Goal: Information Seeking & Learning: Learn about a topic

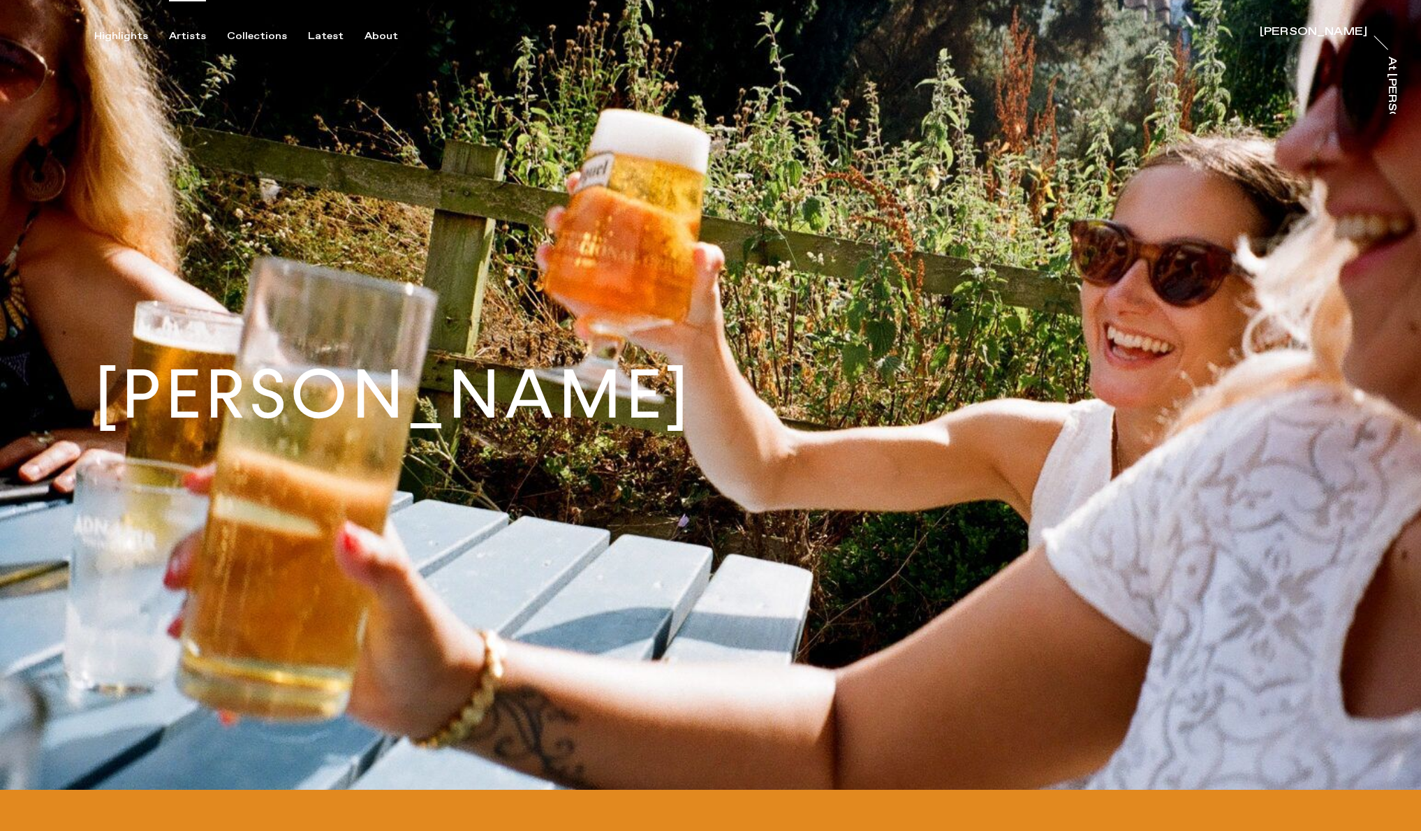
click at [175, 34] on div "Artists" at bounding box center [187, 36] width 37 height 13
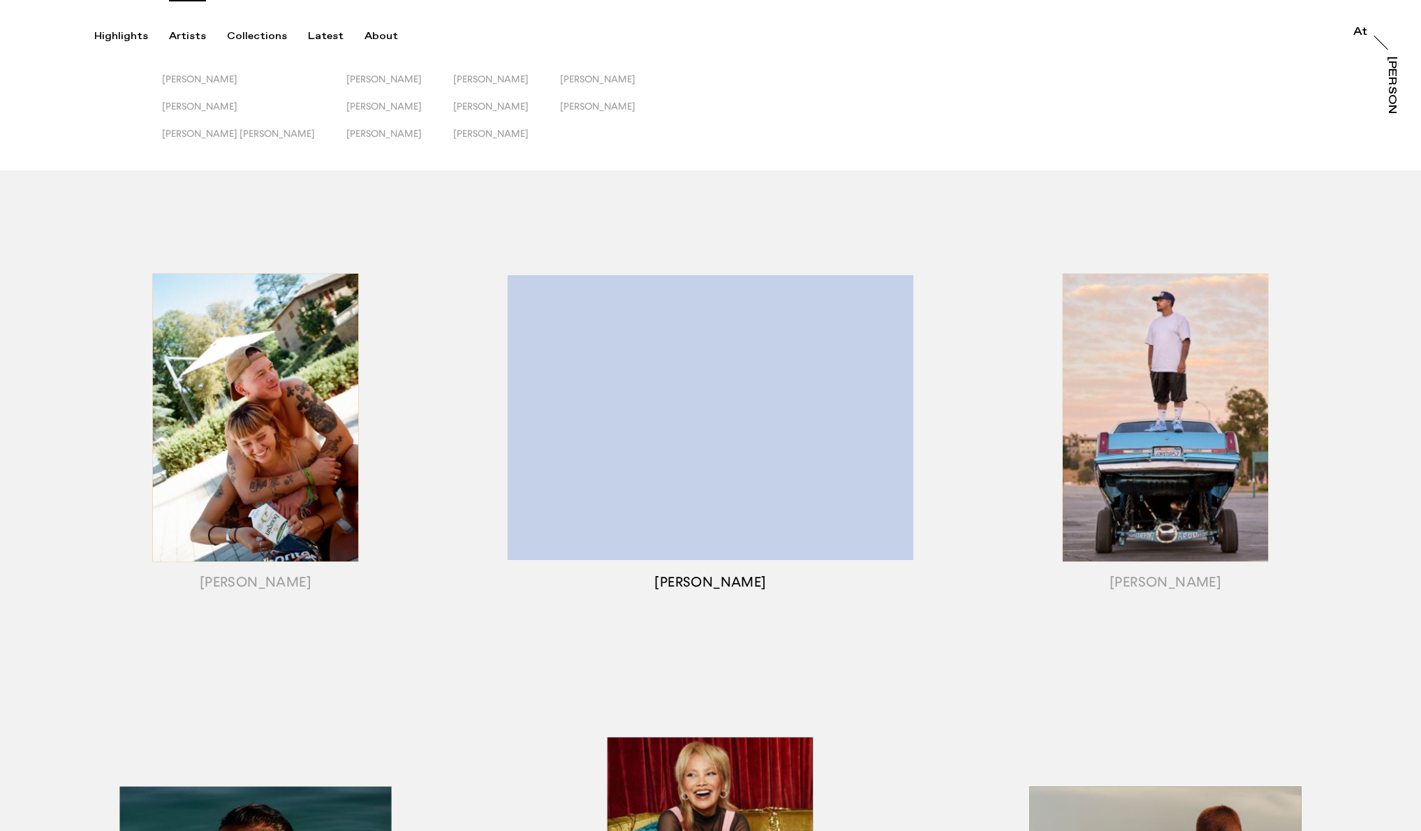
click at [639, 539] on div "button" at bounding box center [710, 435] width 455 height 436
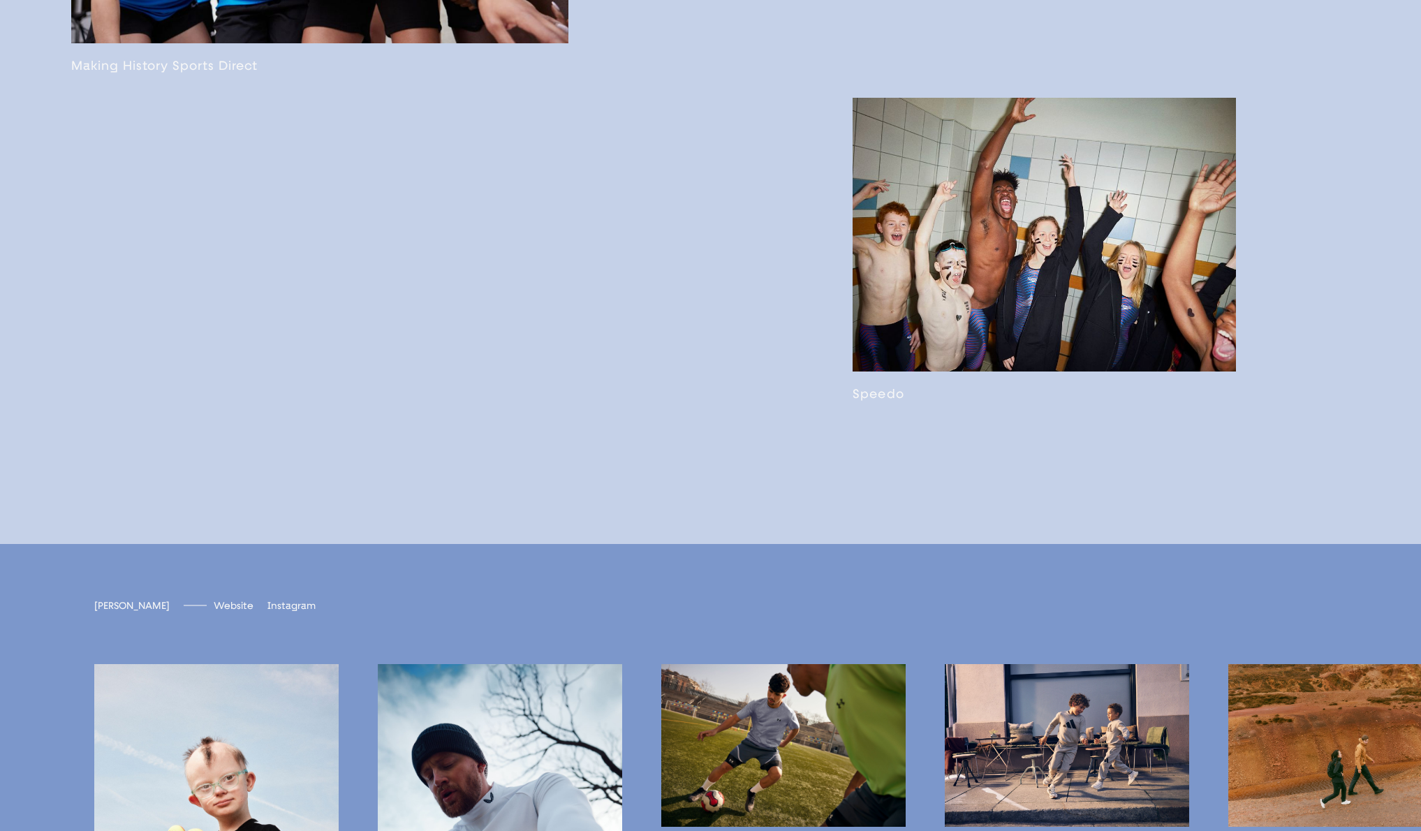
scroll to position [4250, 0]
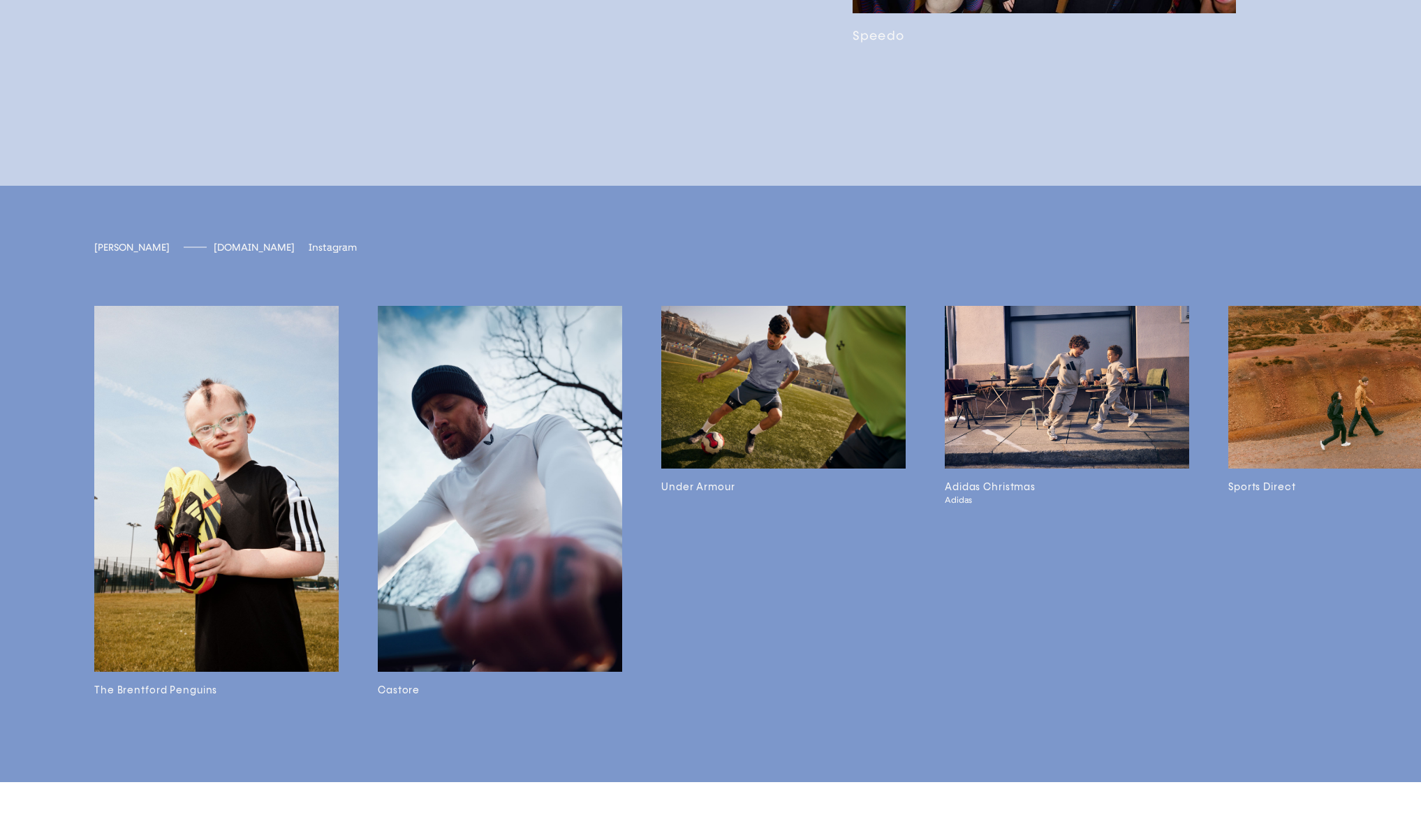
click at [224, 254] on span "[DOMAIN_NAME]" at bounding box center [254, 248] width 81 height 12
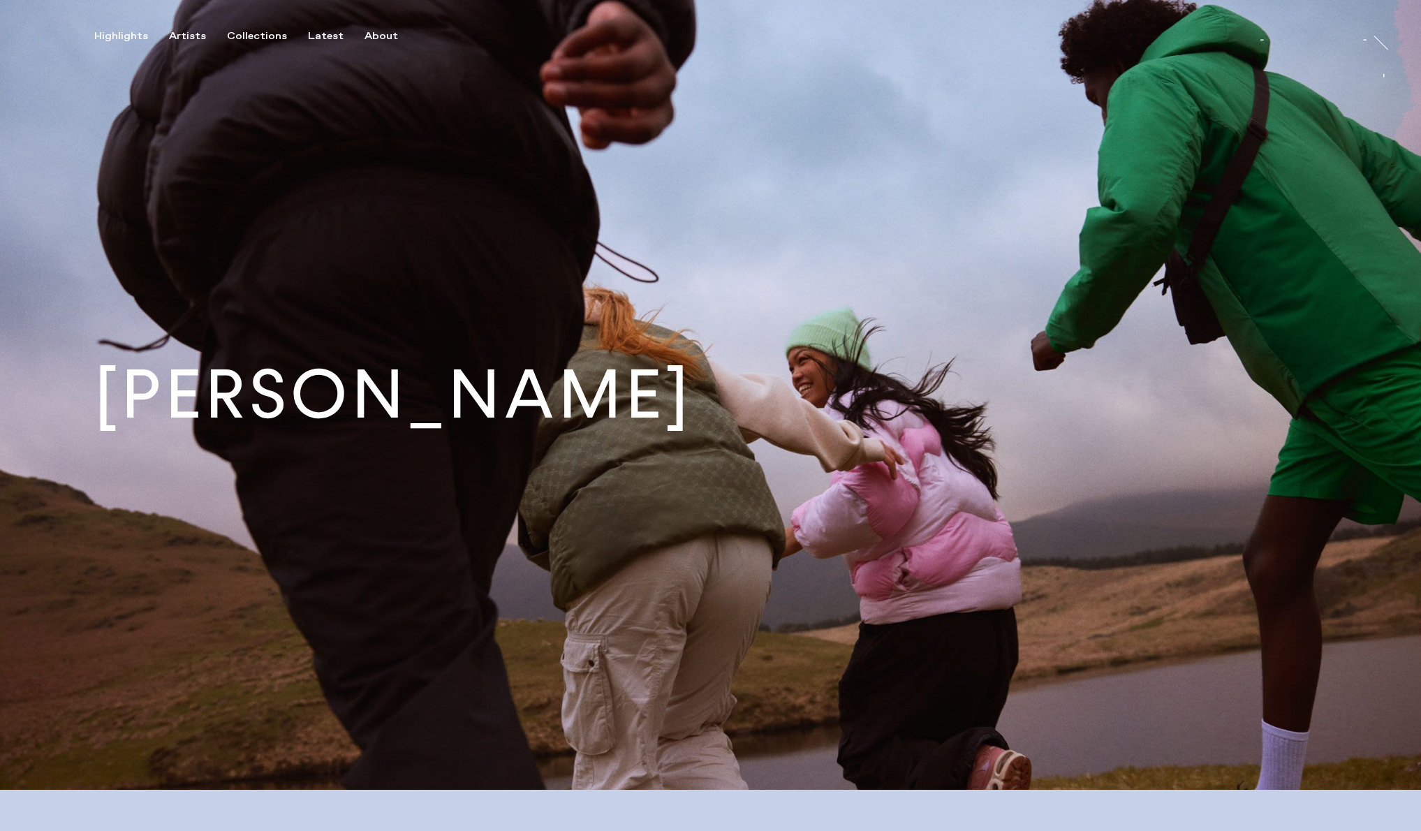
scroll to position [0, 0]
click at [193, 37] on div "Artists" at bounding box center [187, 36] width 37 height 13
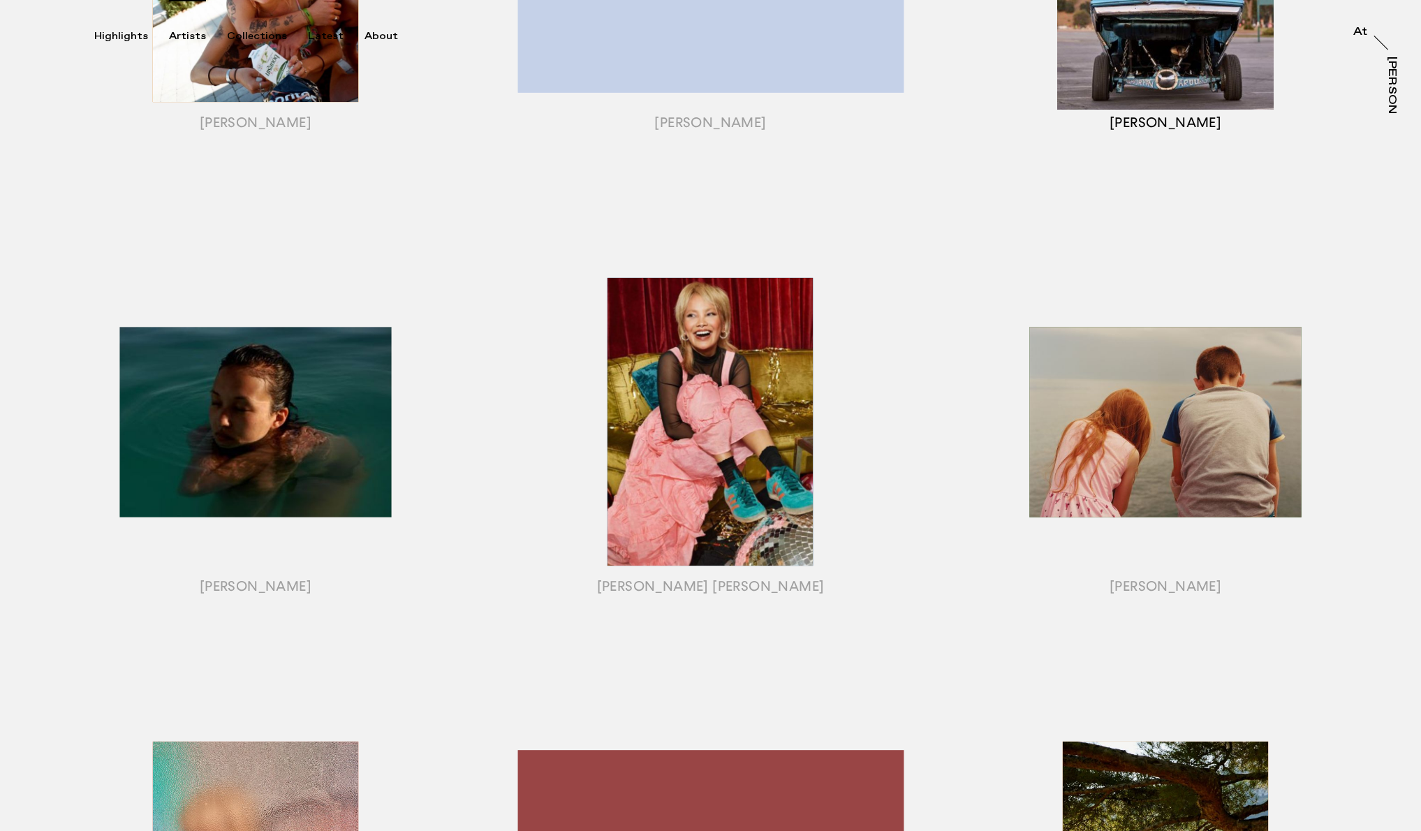
scroll to position [466, 0]
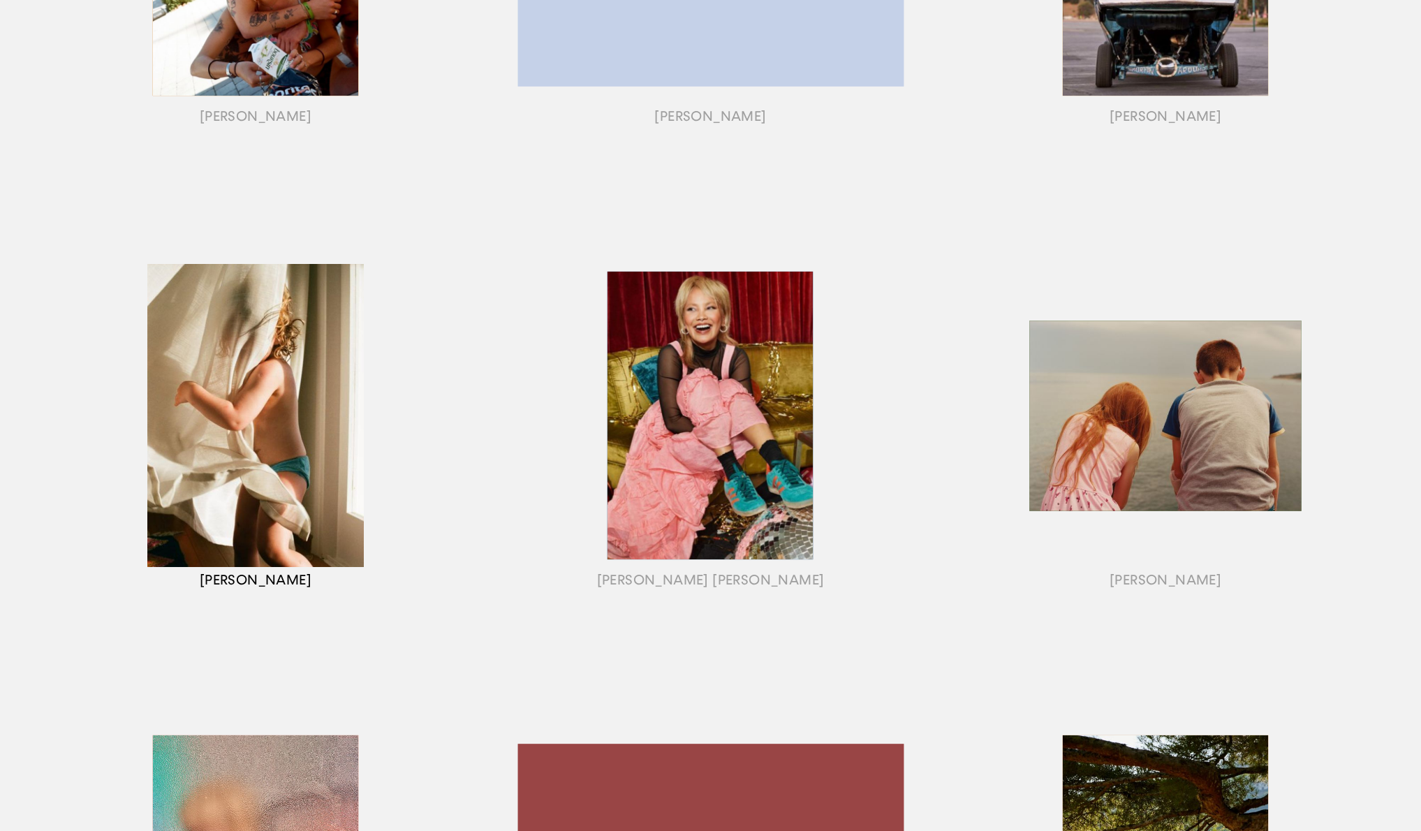
click at [298, 460] on div "button" at bounding box center [255, 433] width 455 height 436
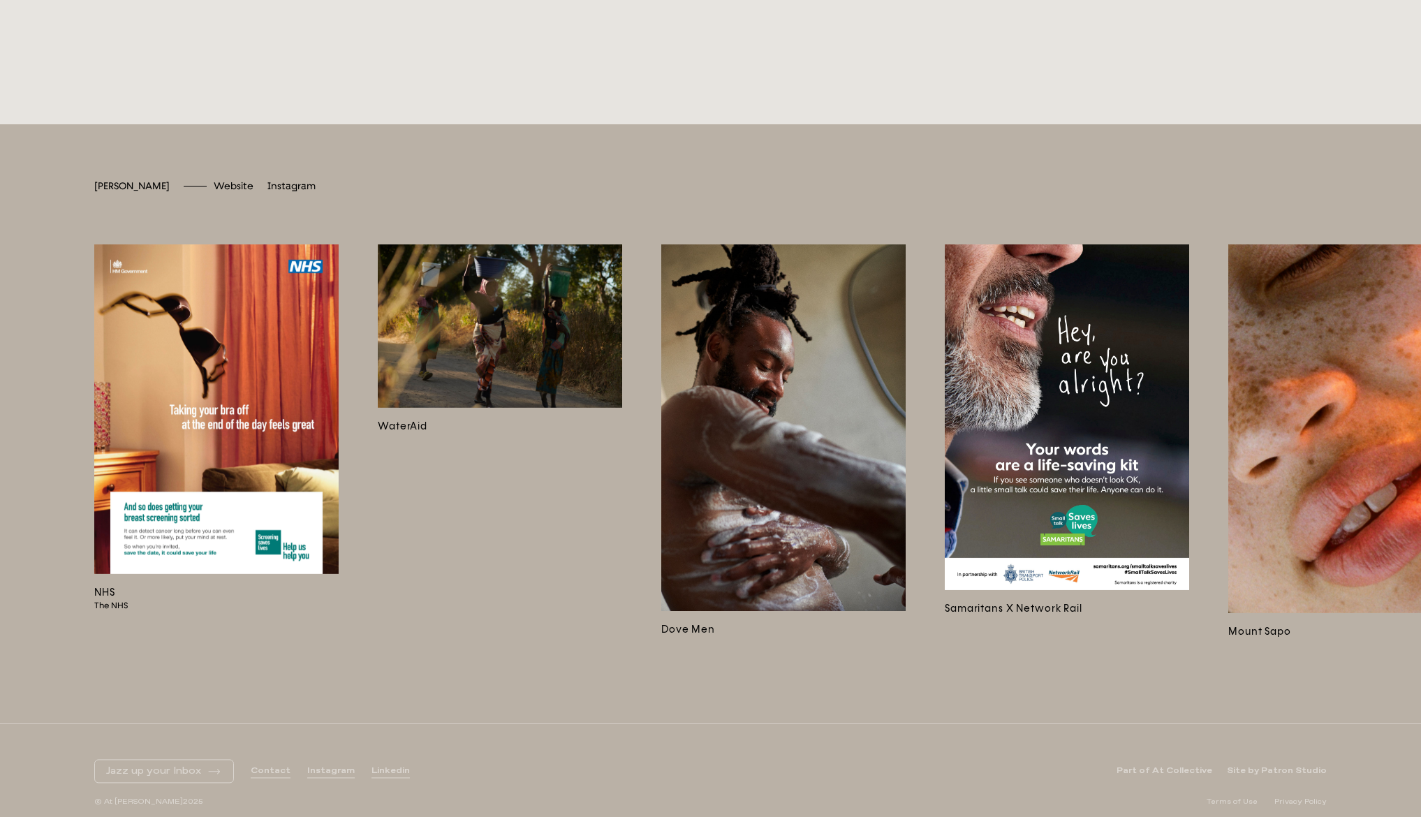
scroll to position [4596, 0]
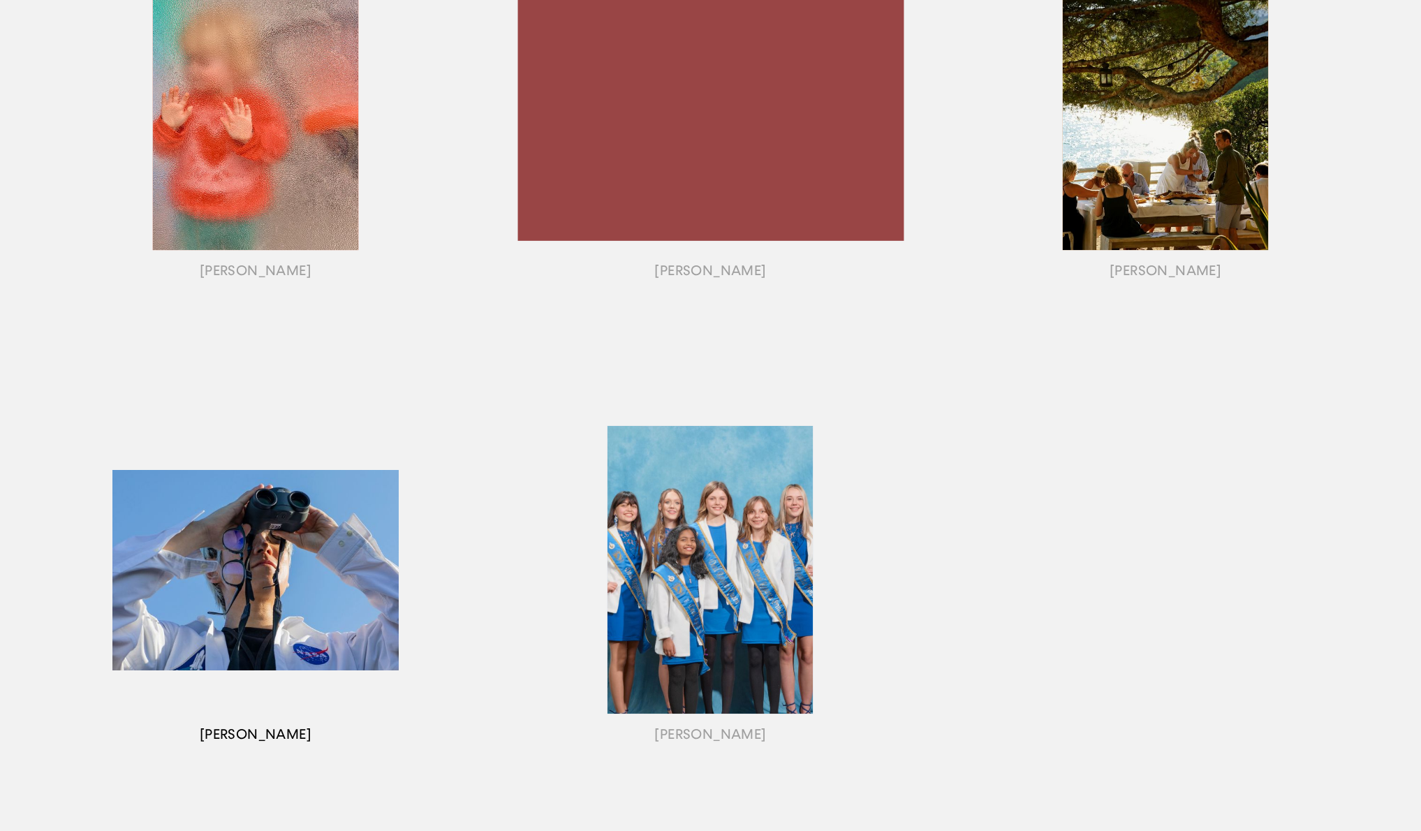
scroll to position [1130, 0]
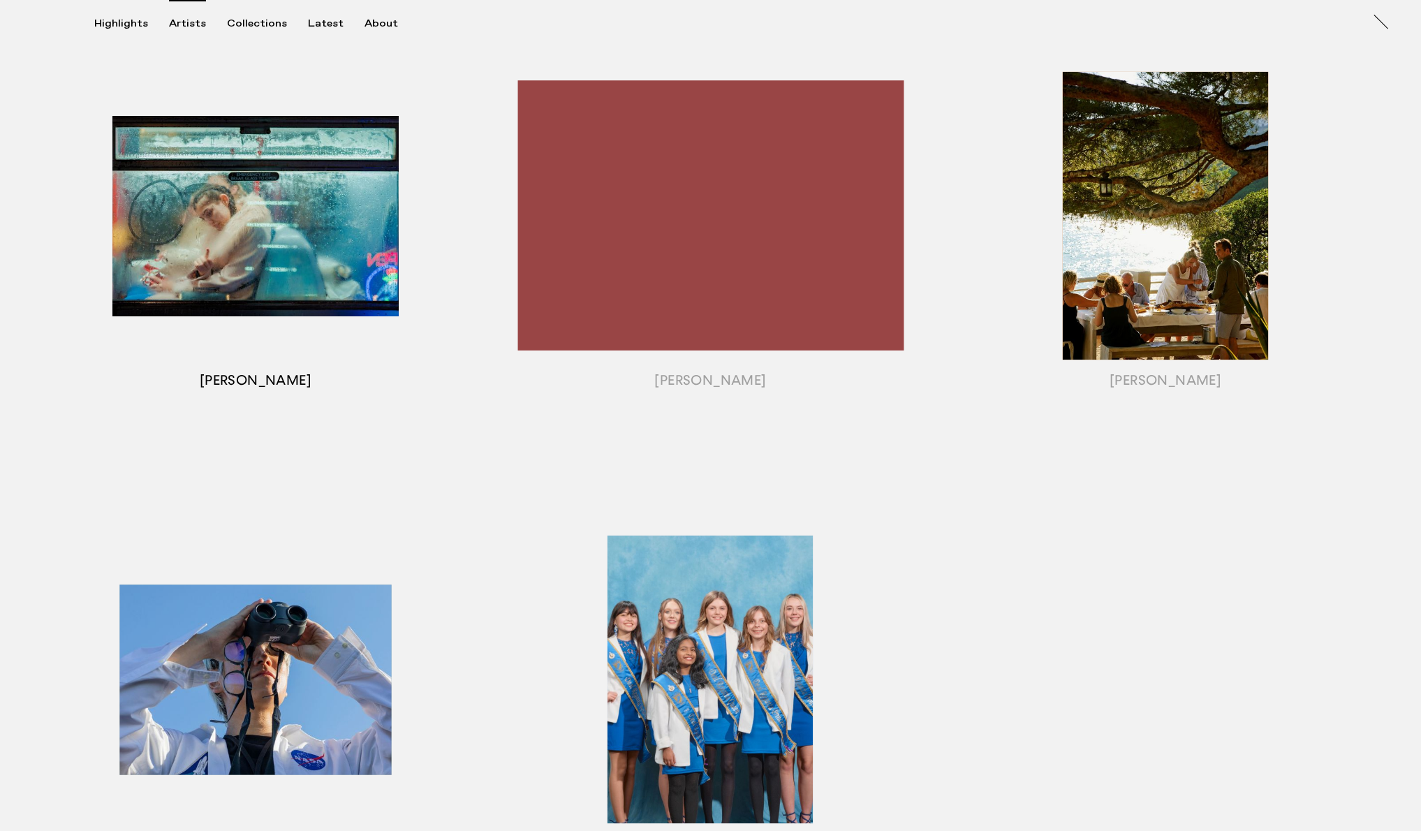
click at [284, 335] on div "button" at bounding box center [255, 233] width 455 height 436
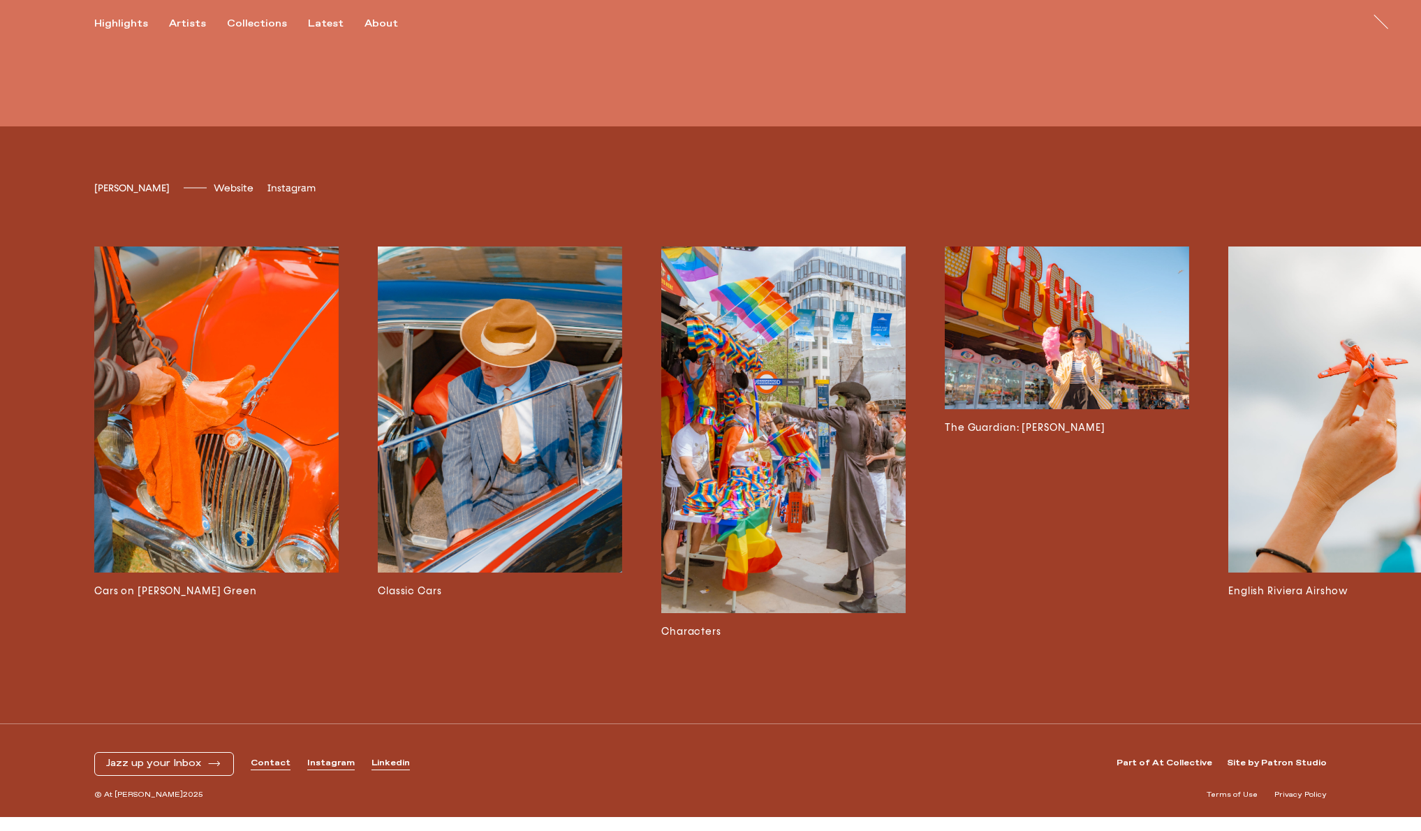
scroll to position [3643, 0]
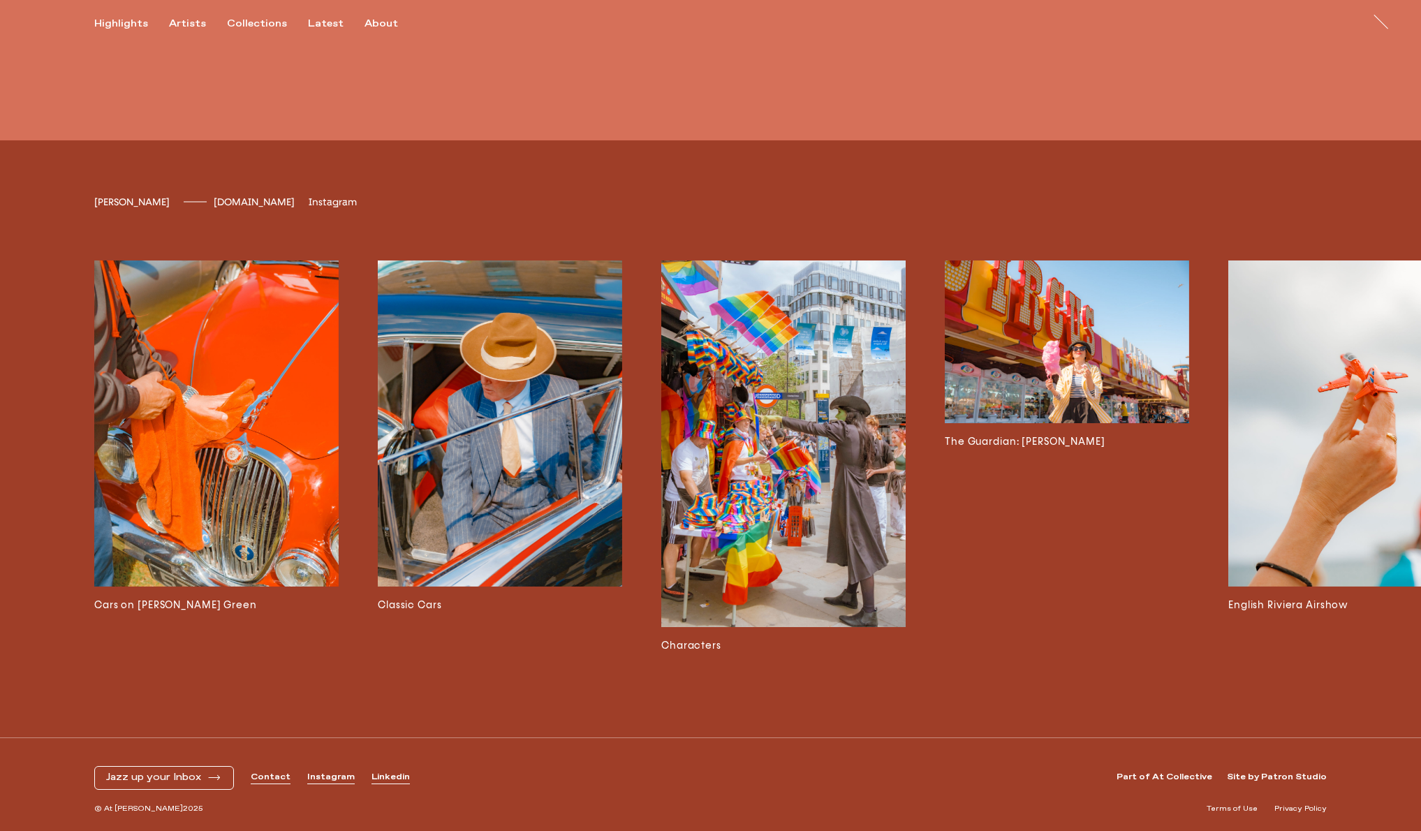
click at [219, 201] on span "[DOMAIN_NAME]" at bounding box center [254, 202] width 81 height 12
